Goal: Information Seeking & Learning: Understand process/instructions

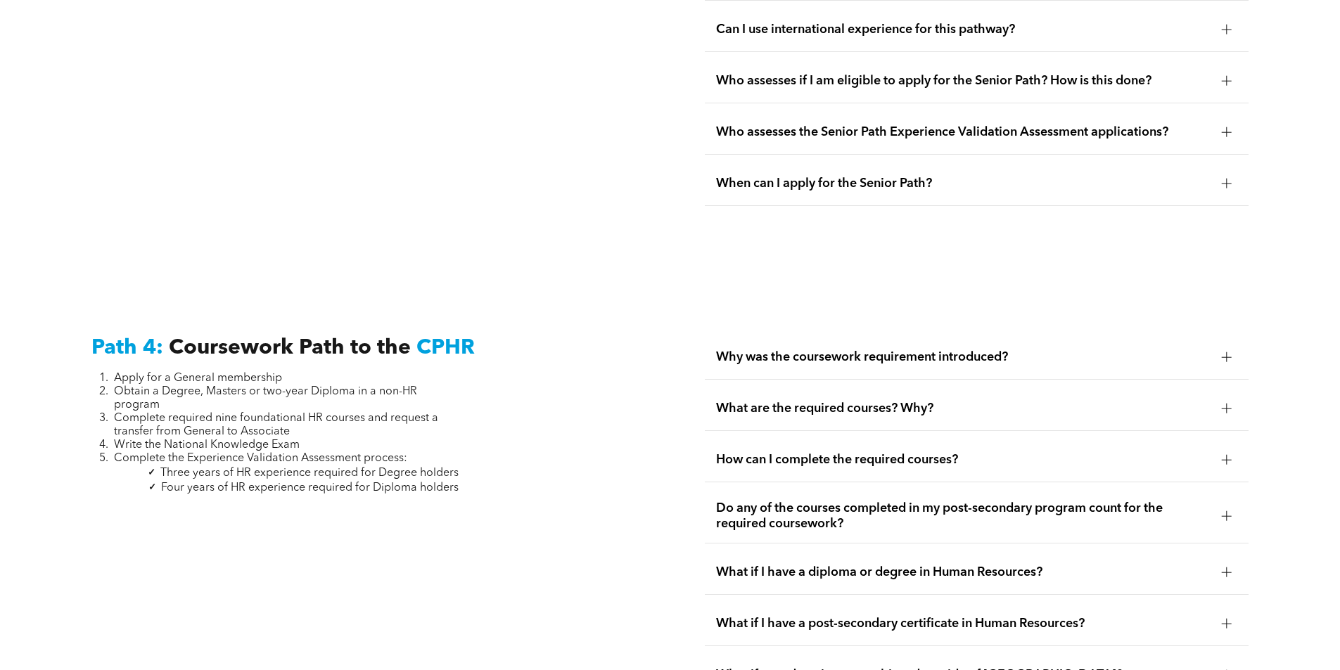
scroll to position [4079, 0]
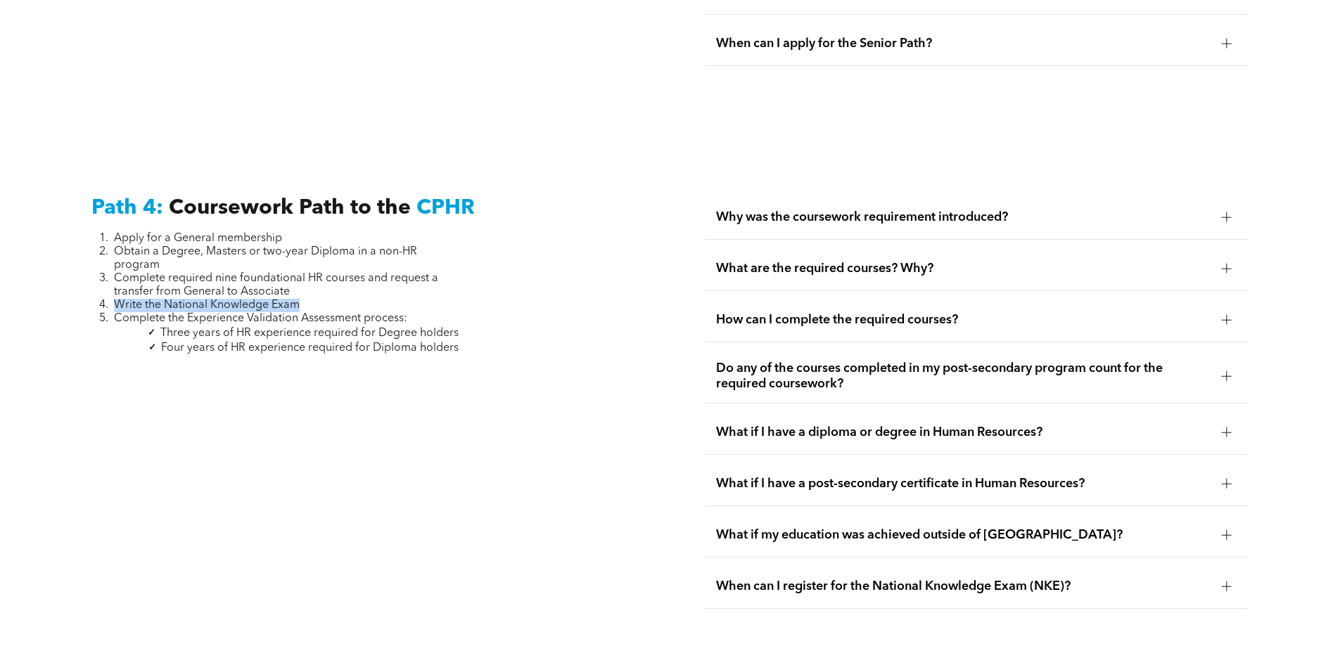
drag, startPoint x: 300, startPoint y: 274, endPoint x: 117, endPoint y: 279, distance: 183.6
click at [117, 299] on li "Write the National Knowledge Exam" at bounding box center [286, 305] width 345 height 13
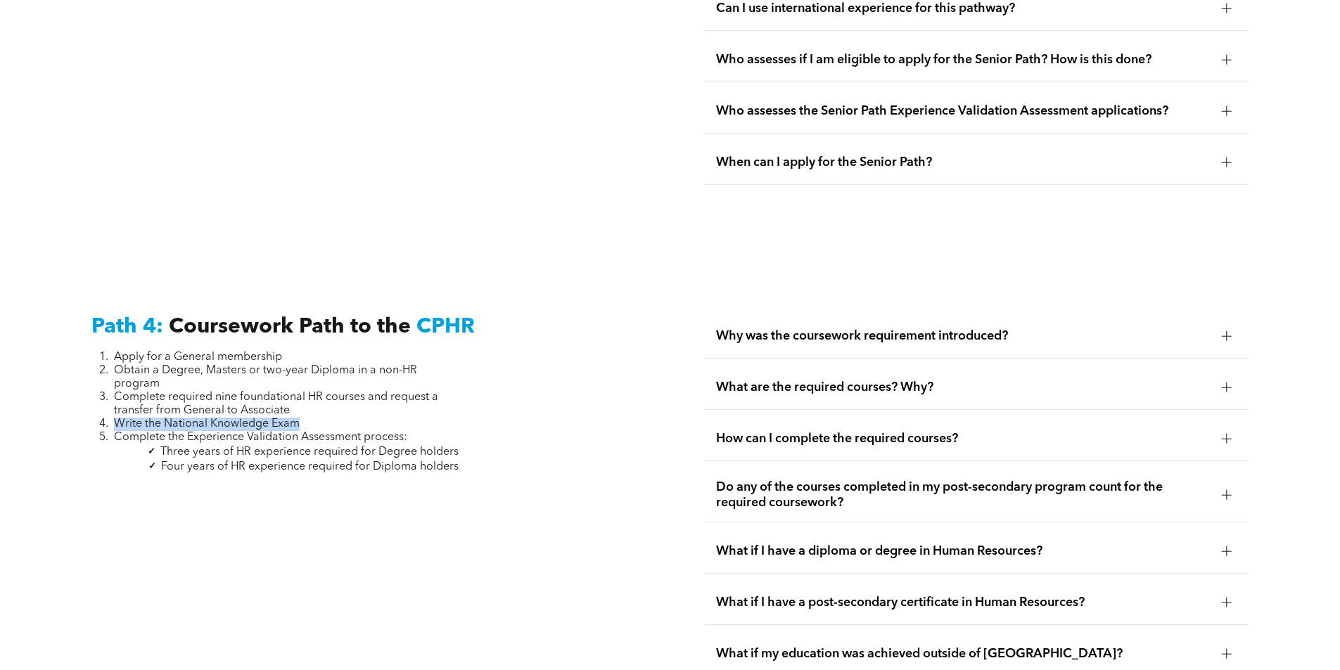
scroll to position [3939, 0]
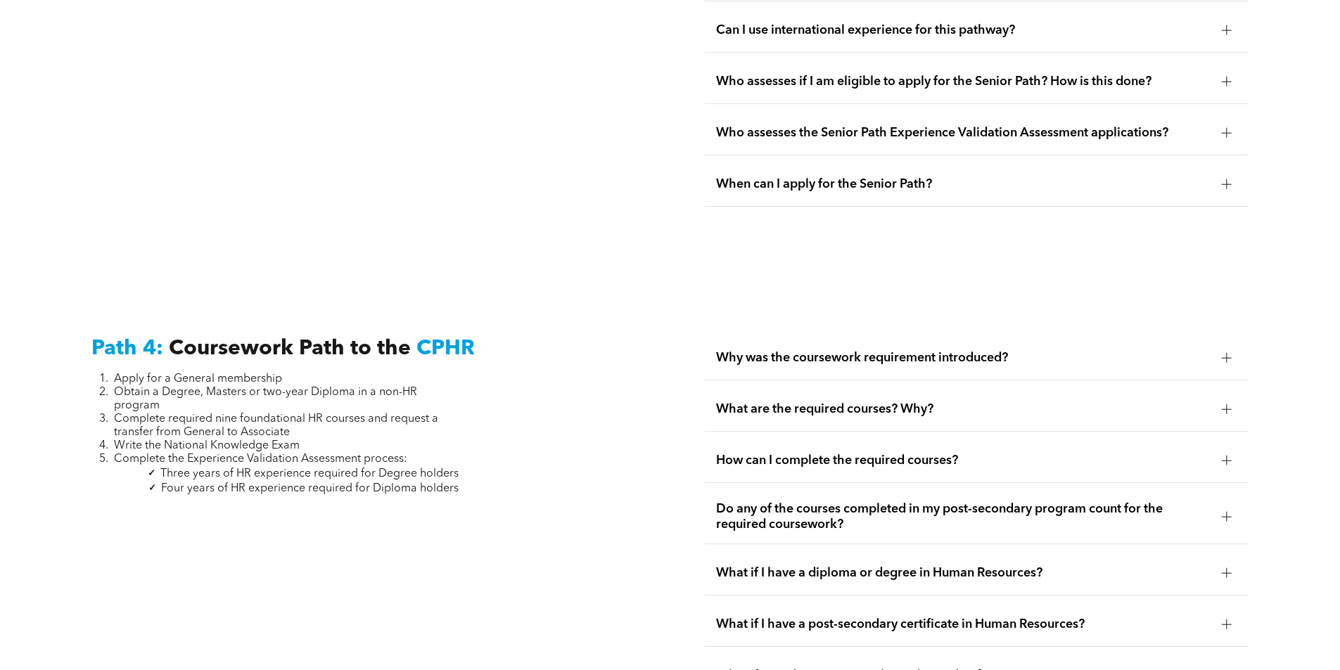
click at [1223, 353] on div at bounding box center [1227, 358] width 10 height 10
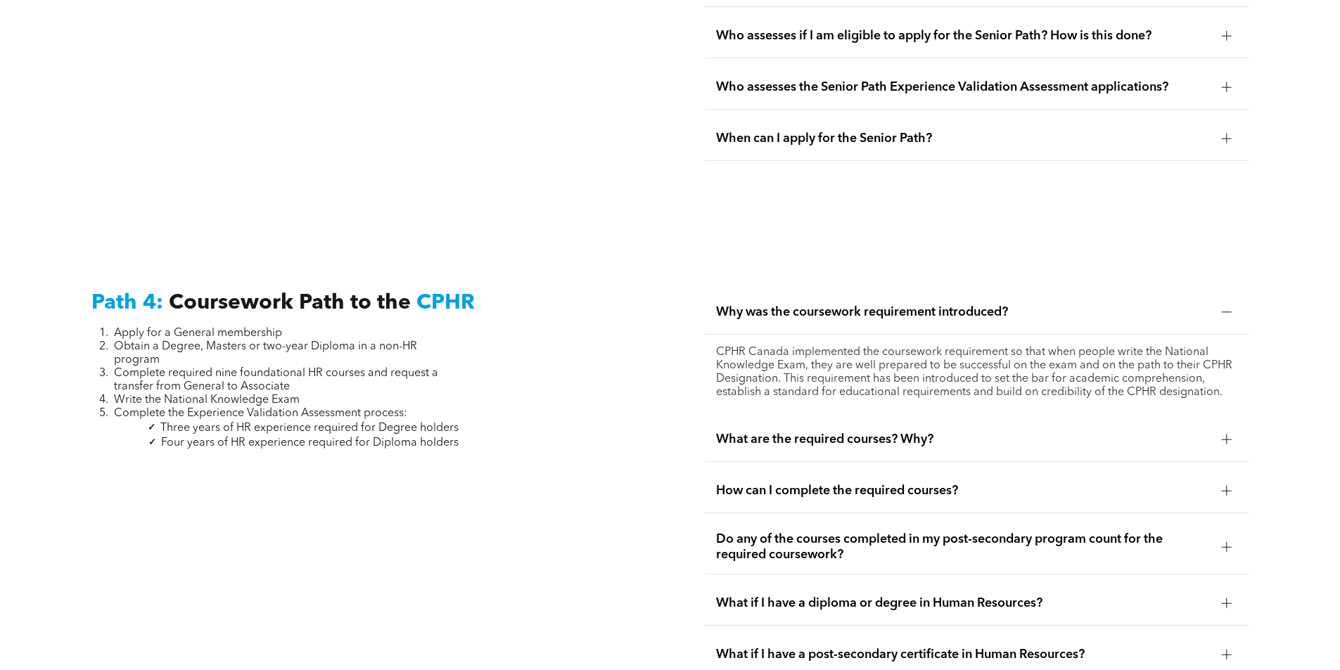
scroll to position [4009, 0]
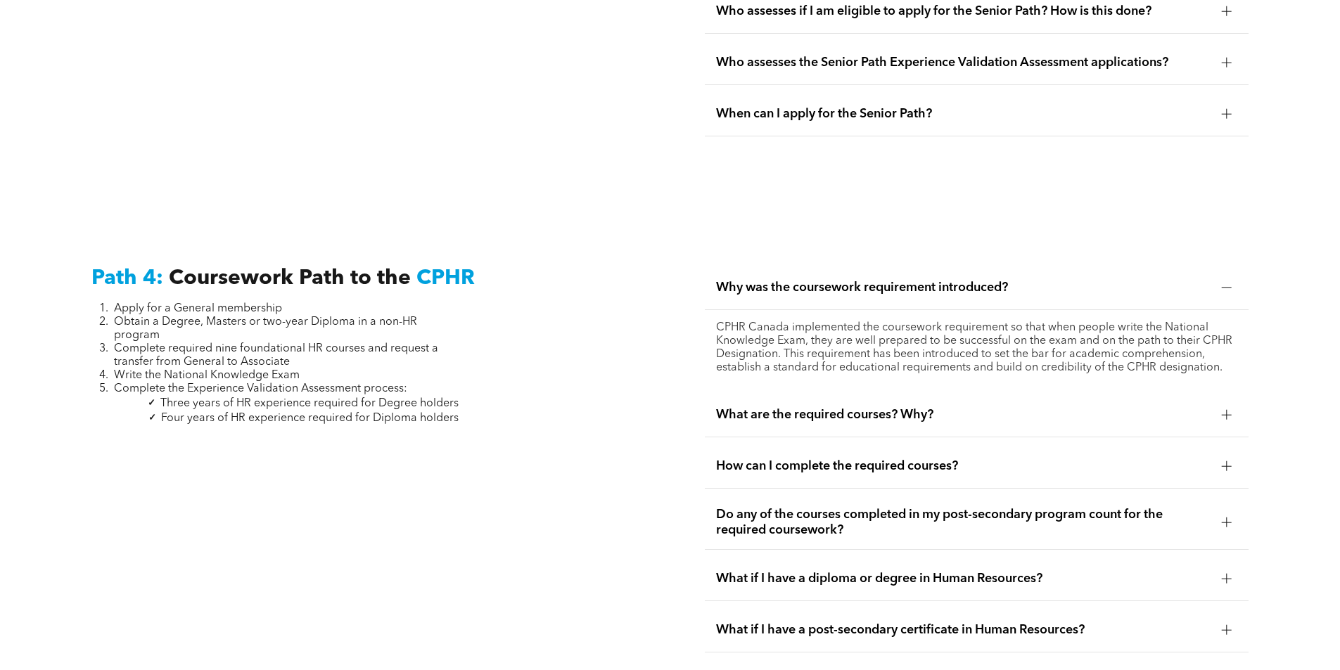
click at [1092, 280] on span "Why was the coursework requirement introduced?" at bounding box center [963, 287] width 494 height 15
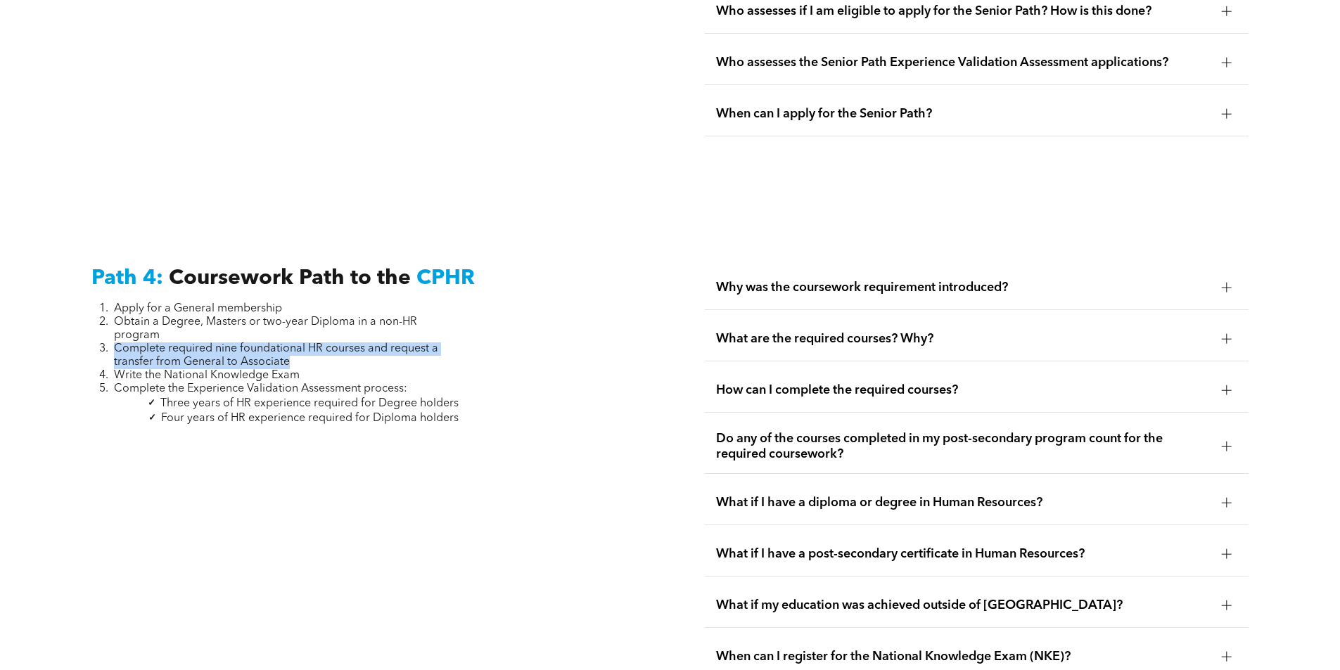
drag, startPoint x: 256, startPoint y: 321, endPoint x: 110, endPoint y: 311, distance: 145.9
click at [114, 343] on li "Complete required nine foundational HR courses and request a transfer from Gene…" at bounding box center [286, 356] width 345 height 27
copy span "Complete required nine foundational HR courses and request a transfer from Gene…"
drag, startPoint x: 348, startPoint y: 379, endPoint x: 319, endPoint y: 361, distance: 34.1
click at [347, 411] on li "Four years of HR experience required for Diploma holders" at bounding box center [286, 418] width 345 height 15
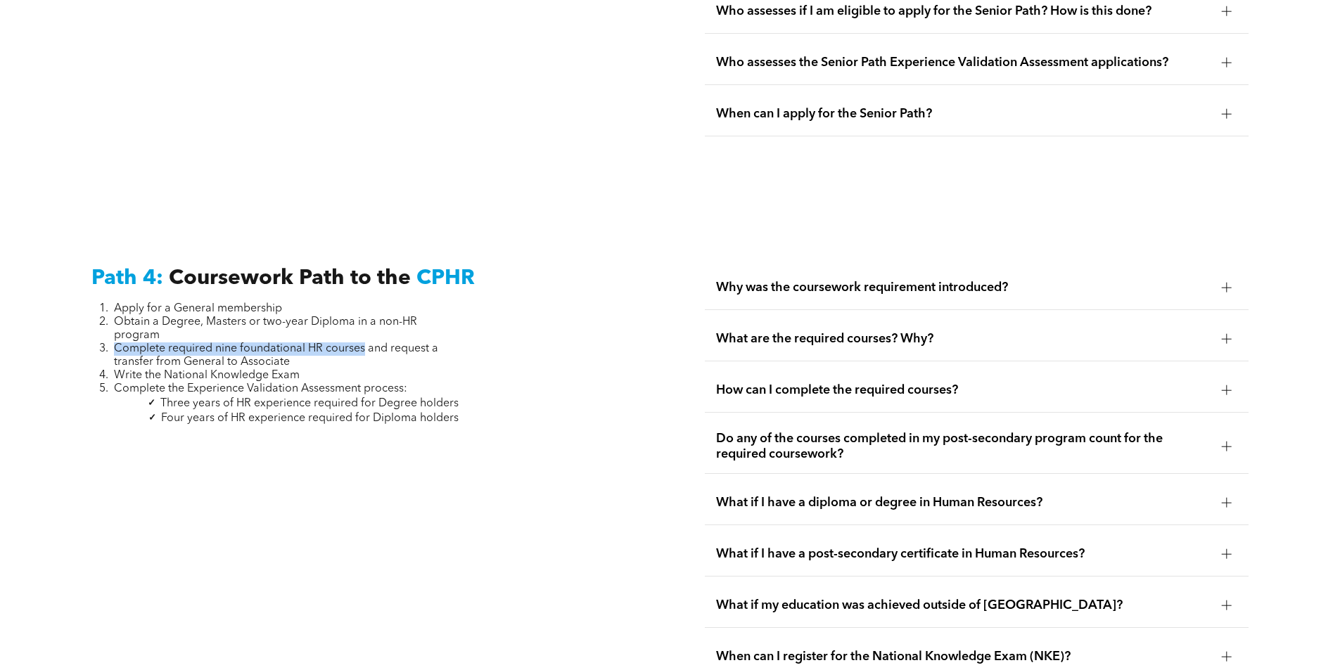
drag, startPoint x: 116, startPoint y: 314, endPoint x: 364, endPoint y: 318, distance: 248.3
click at [364, 343] on span "Complete required nine foundational HR courses and request a transfer from Gene…" at bounding box center [276, 355] width 324 height 25
copy span "Complete required nine foundational HR courses"
